Goal: Navigation & Orientation: Find specific page/section

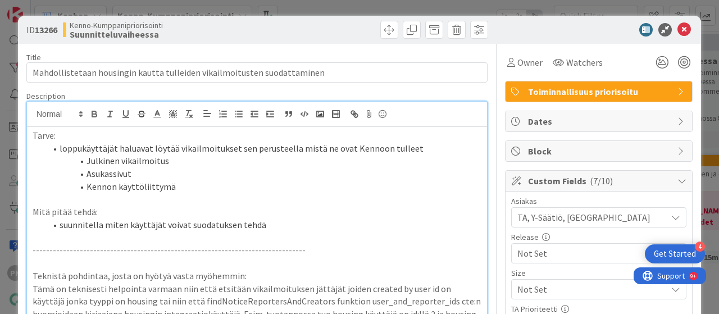
scroll to position [313, 0]
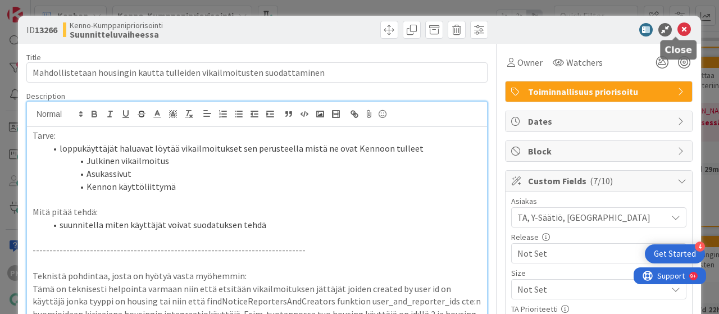
click at [678, 29] on icon at bounding box center [684, 29] width 13 height 13
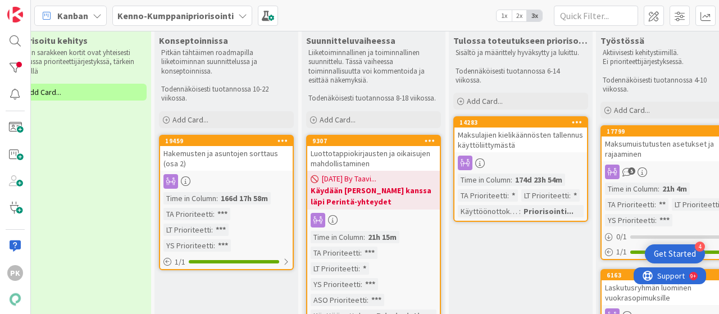
scroll to position [0, 322]
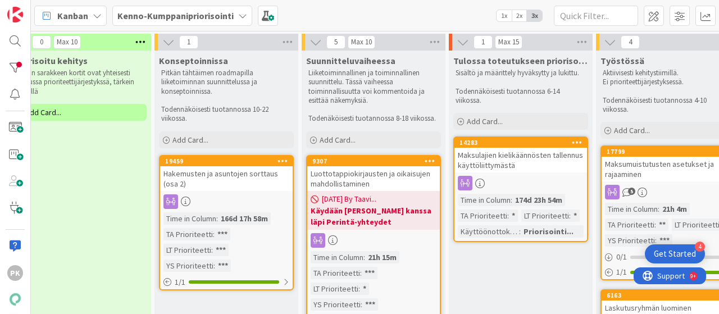
click at [198, 174] on div "Hakemusten ja asuntojen sorttaus (osa 2)" at bounding box center [226, 178] width 133 height 25
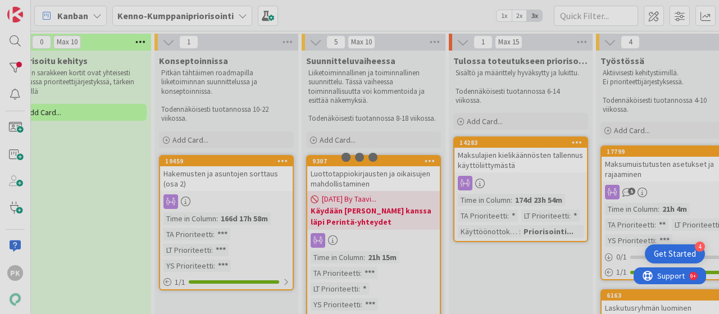
click at [198, 174] on div "6 Uudet nostot Nämä siirtyvät seuraavaan sarakkeeseen vasta, kun kumppanit ovat…" at bounding box center [375, 172] width 688 height 283
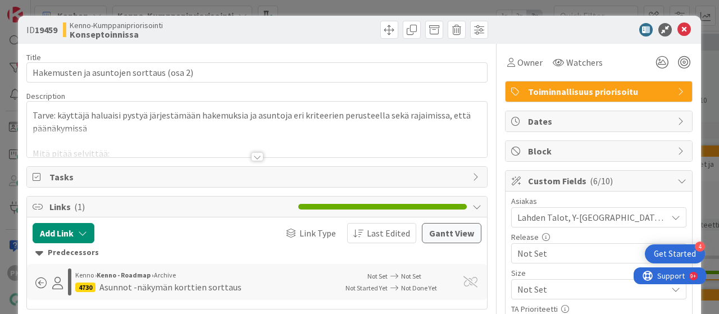
click at [253, 158] on div at bounding box center [257, 156] width 12 height 9
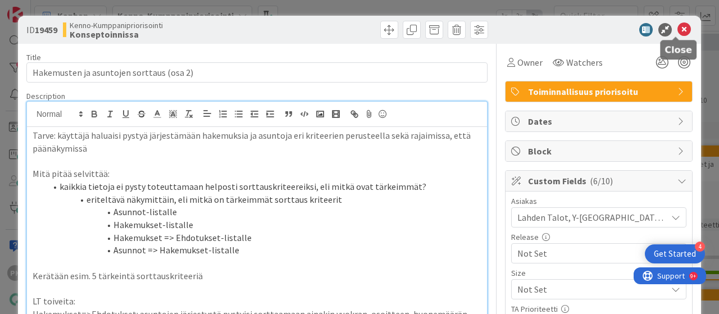
click at [678, 30] on icon at bounding box center [684, 29] width 13 height 13
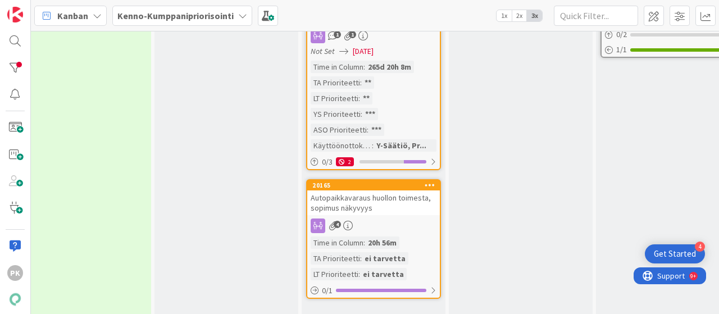
scroll to position [761, 322]
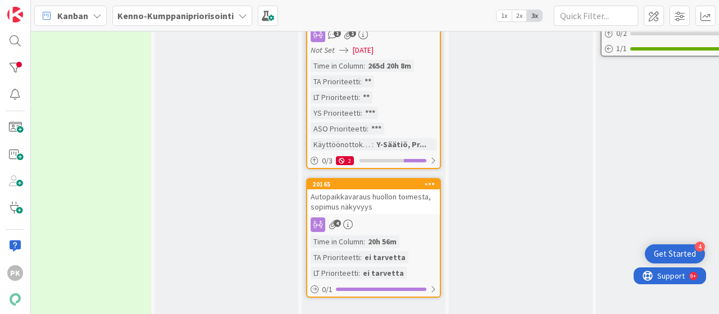
click at [352, 189] on div "Autopaikkavaraus huollon toimesta, sopimus näkyvyys" at bounding box center [373, 201] width 133 height 25
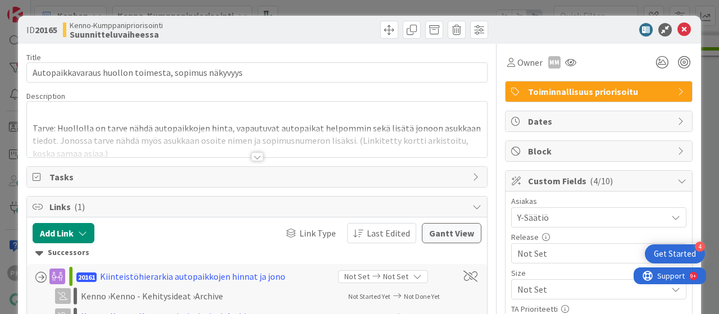
click at [255, 156] on div at bounding box center [257, 156] width 12 height 9
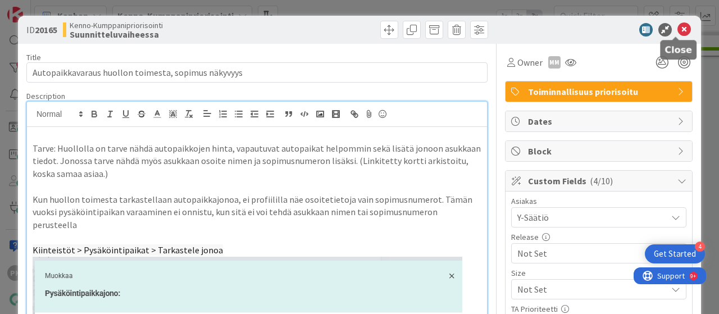
click at [678, 30] on icon at bounding box center [684, 29] width 13 height 13
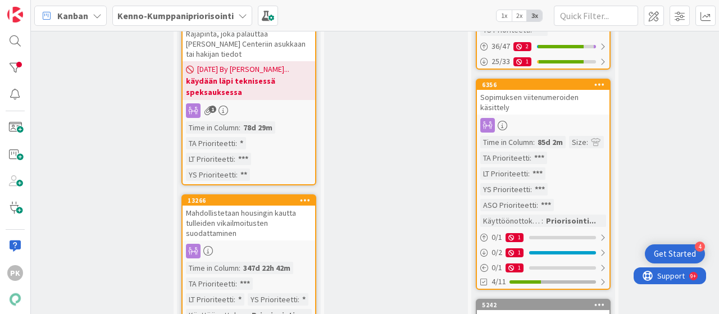
scroll to position [355, 457]
